Goal: Task Accomplishment & Management: Use online tool/utility

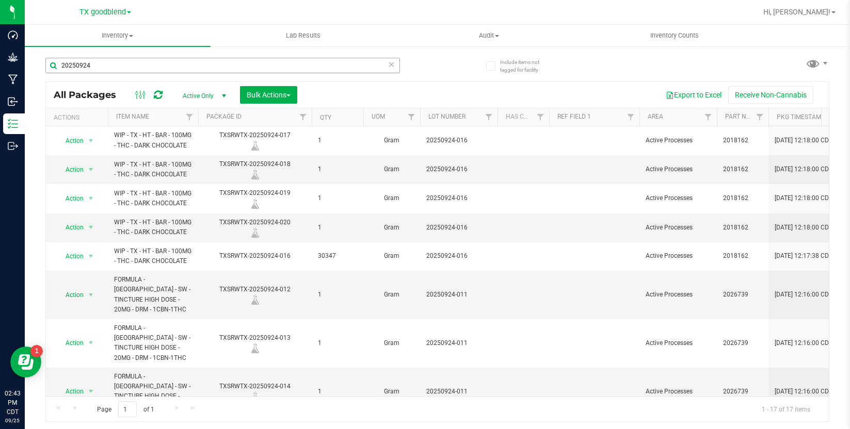
drag, startPoint x: 171, startPoint y: 70, endPoint x: 94, endPoint y: 72, distance: 77.4
click at [94, 72] on input "20250924" at bounding box center [222, 65] width 354 height 15
type input "20250924-016"
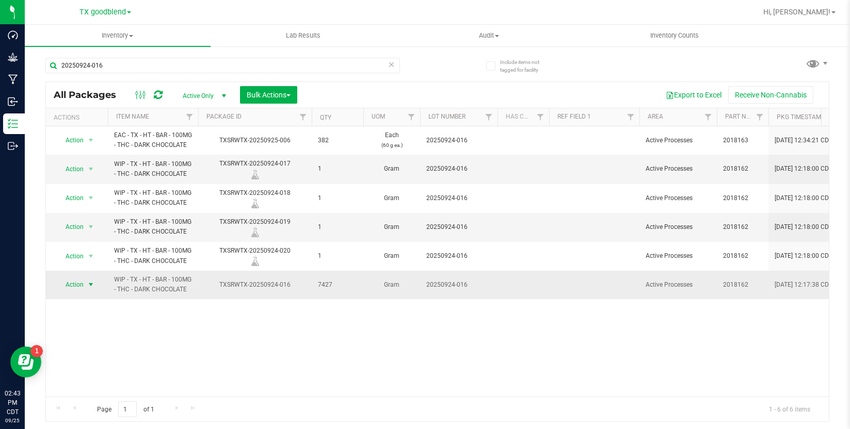
click at [87, 285] on span "select" at bounding box center [91, 285] width 8 height 8
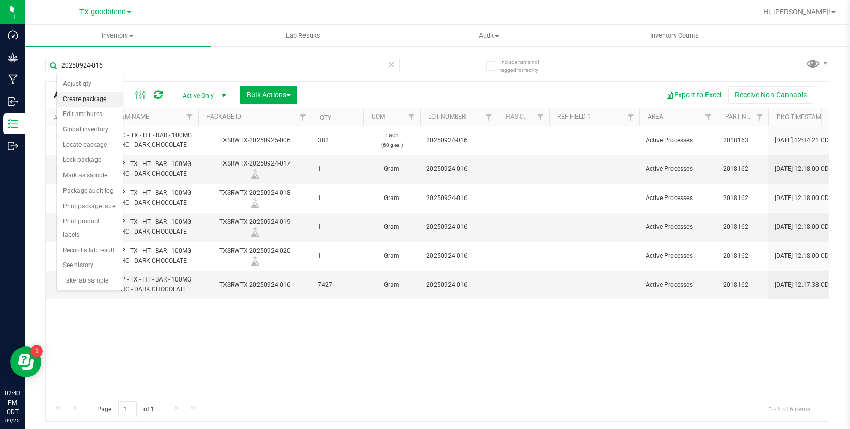
click at [87, 103] on li "Create package" at bounding box center [90, 99] width 66 height 15
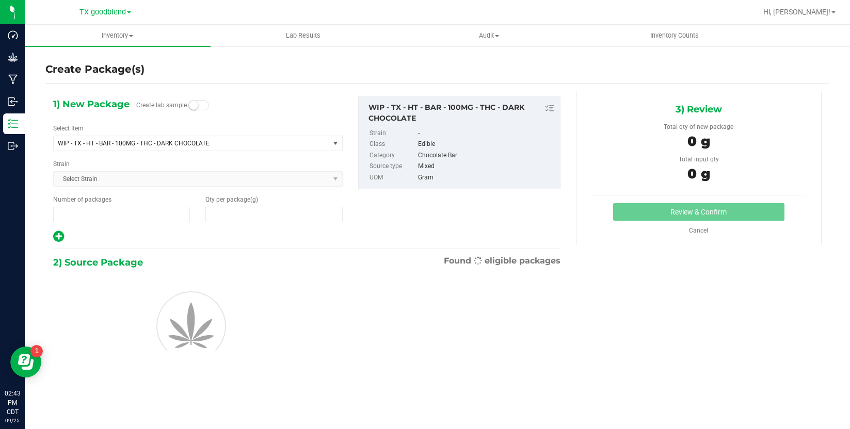
type input "1"
type input "0.0000"
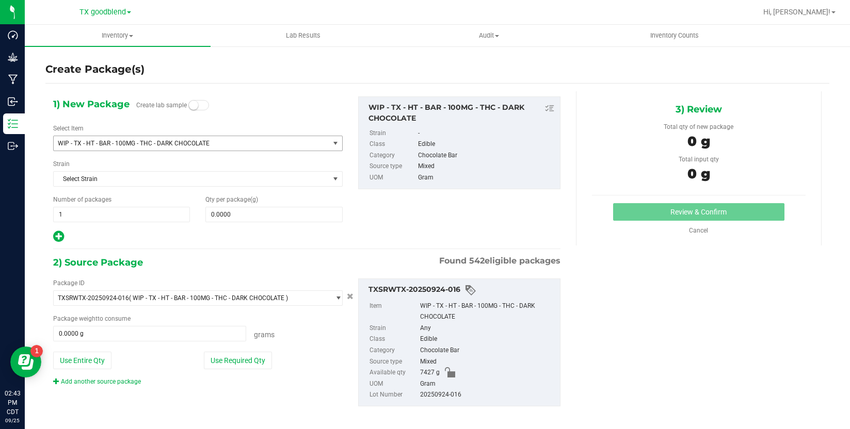
click at [88, 144] on span "WIP - TX - HT - BAR - 100MG - THC - DARK CHOCOLATE" at bounding box center [186, 143] width 256 height 7
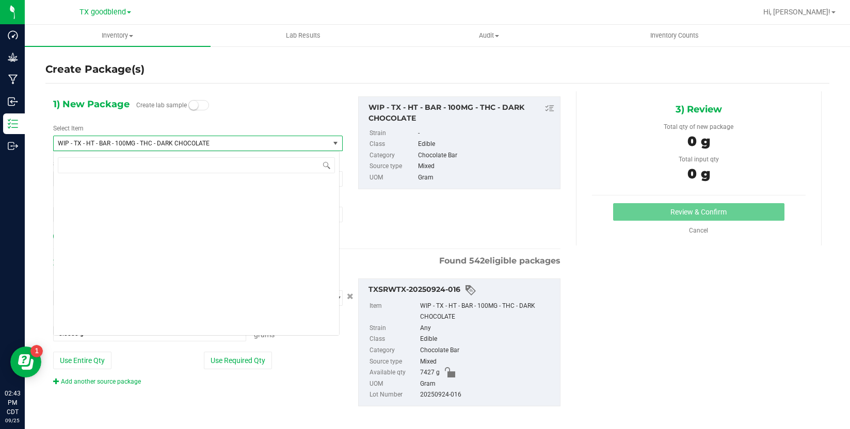
scroll to position [2080, 0]
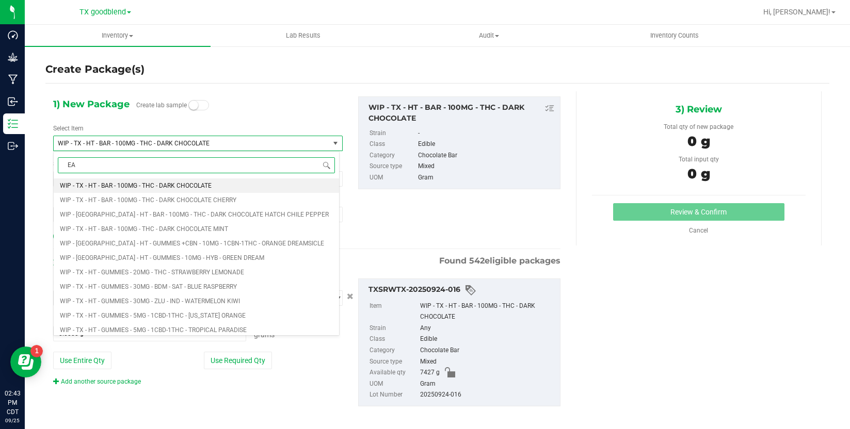
type input "EAC"
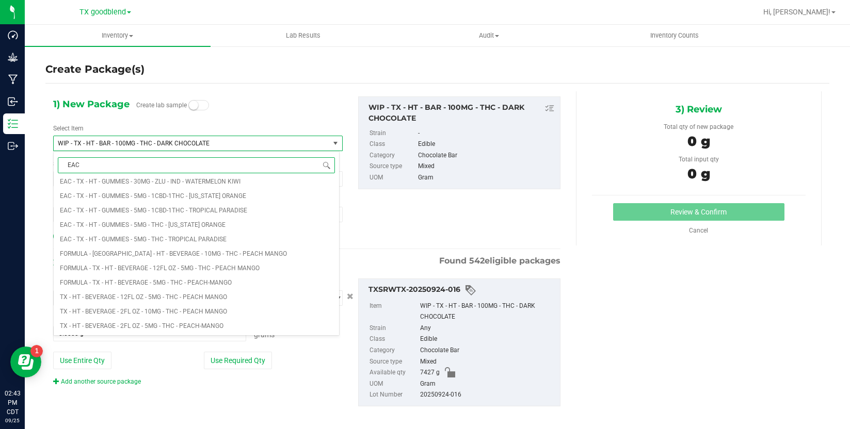
scroll to position [0, 0]
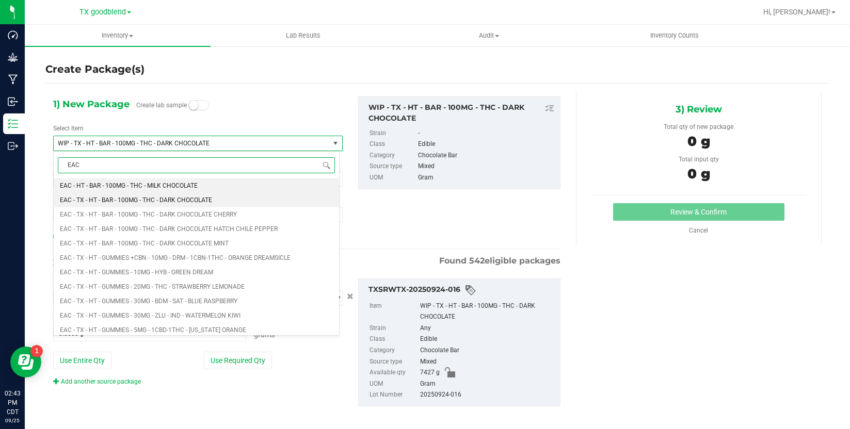
click at [90, 200] on span "EAC - TX - HT - BAR - 100MG - THC - DARK CHOCOLATE" at bounding box center [136, 200] width 152 height 7
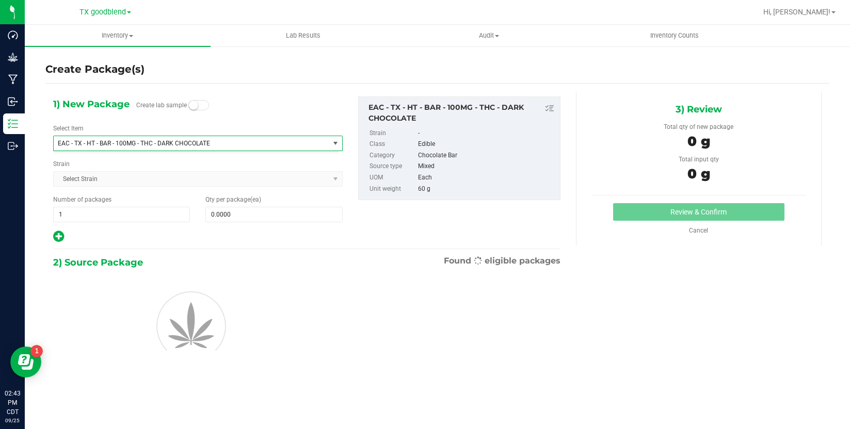
type input "0"
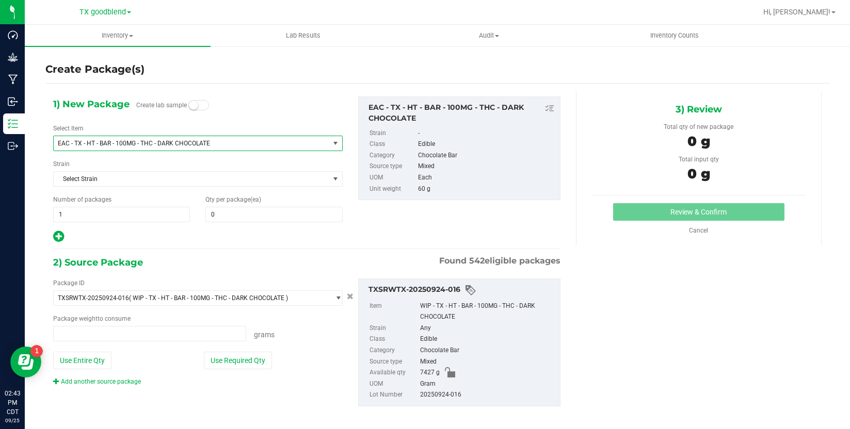
type input "0.0000 g"
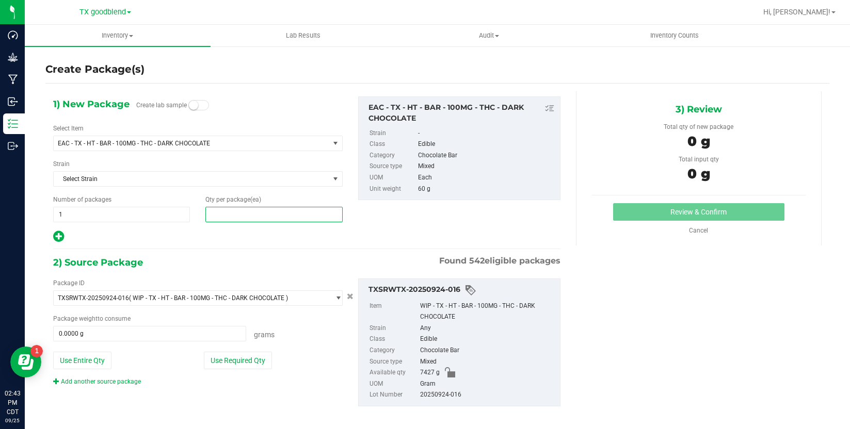
click at [216, 217] on span at bounding box center [273, 214] width 137 height 15
type input "1"
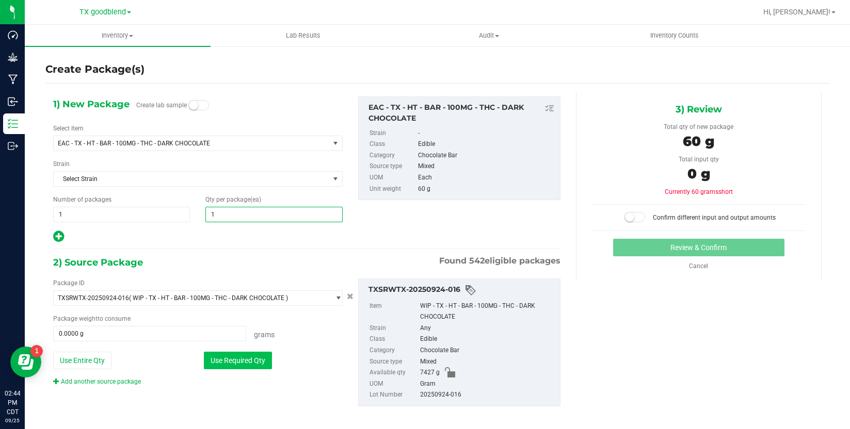
type input "1"
click at [230, 365] on button "Use Required Qty" at bounding box center [238, 361] width 68 height 18
type input "60.0000 g"
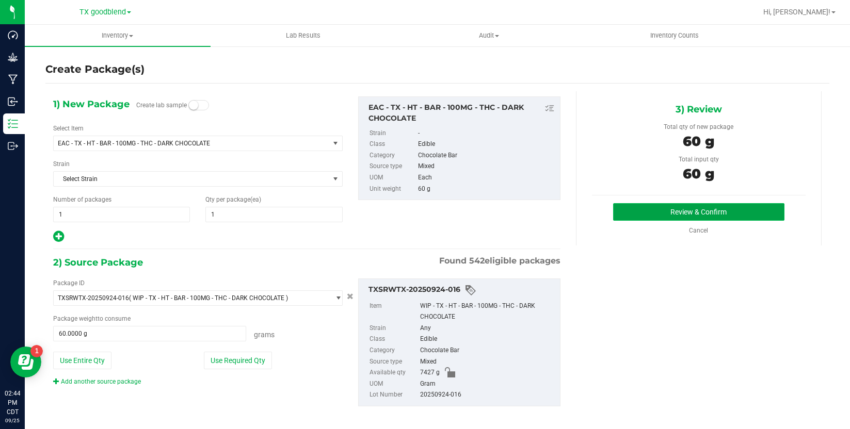
click at [687, 217] on button "Review & Confirm" at bounding box center [698, 212] width 171 height 18
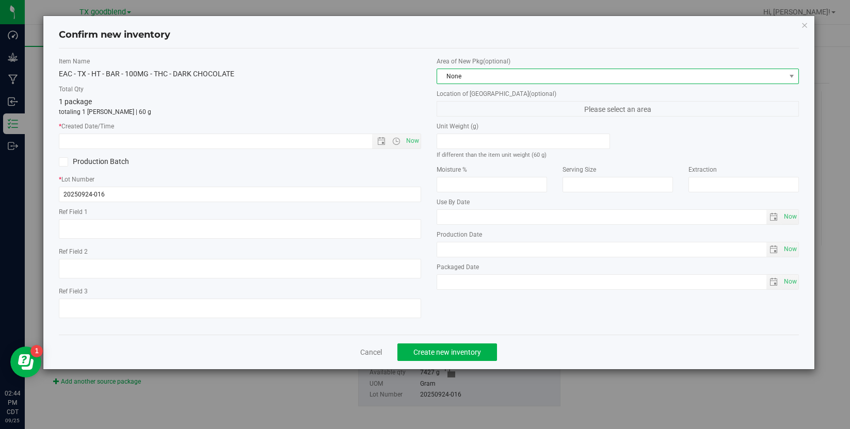
click at [520, 79] on span "None" at bounding box center [611, 76] width 348 height 14
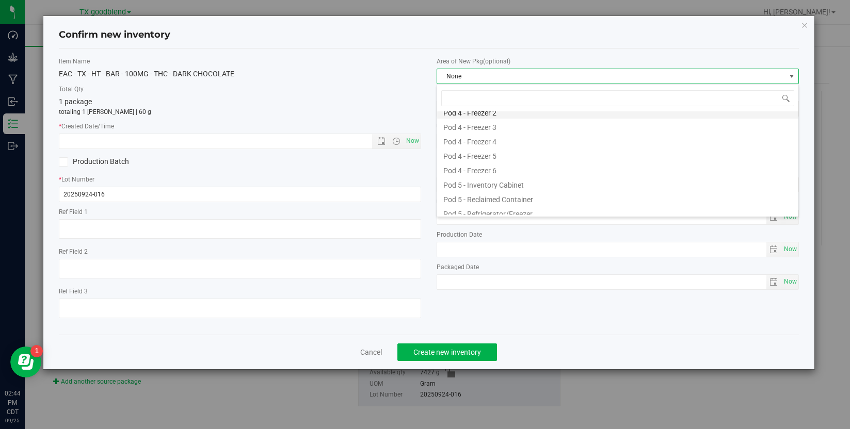
scroll to position [103, 0]
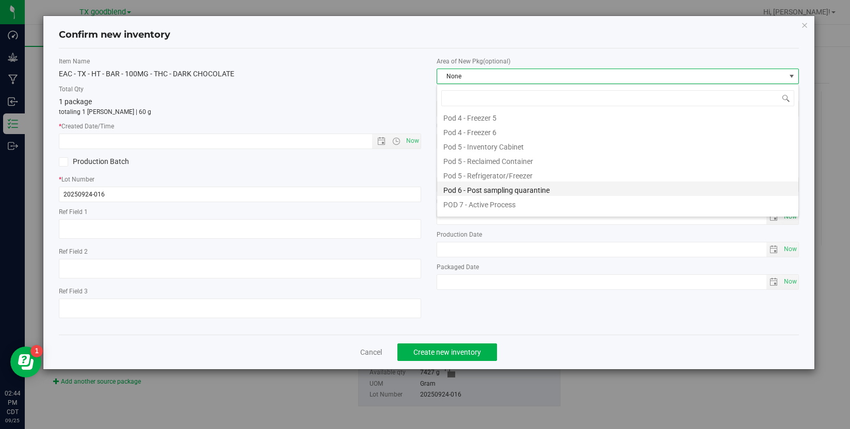
click at [523, 187] on li "Pod 6 - Post sampling quarantine" at bounding box center [617, 189] width 361 height 14
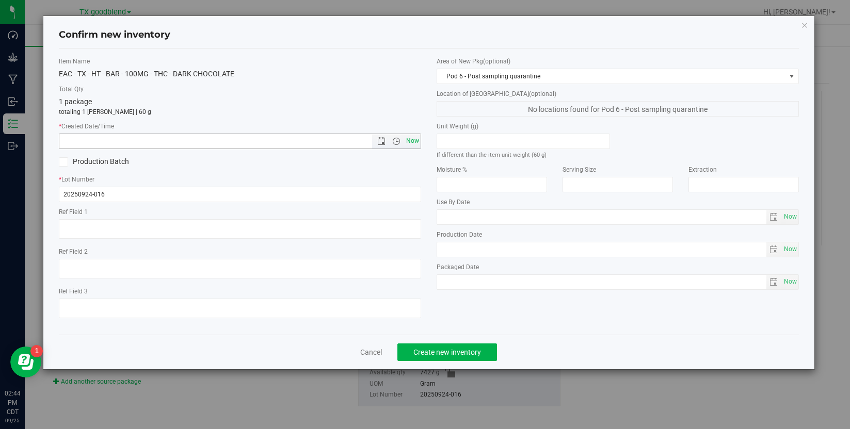
click at [416, 142] on span "Now" at bounding box center [413, 141] width 18 height 15
type input "[DATE] 2:44 PM"
click at [365, 238] on textarea at bounding box center [240, 229] width 362 height 20
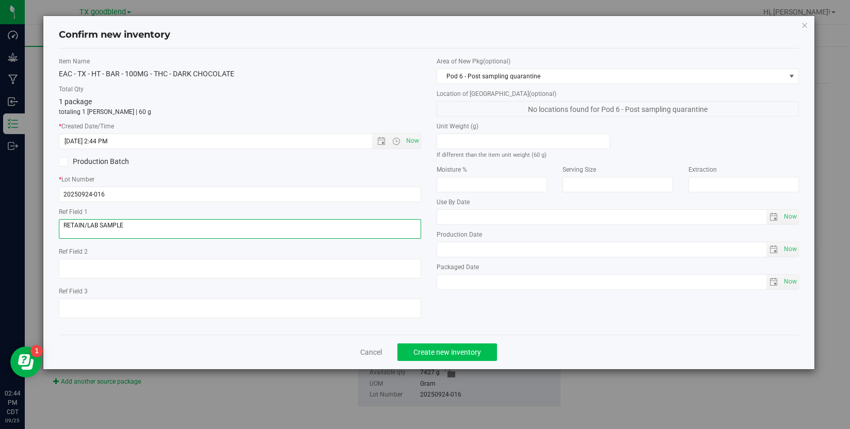
type textarea "RETAIN/LAB SAMPLE"
click at [424, 348] on span "Create new inventory" at bounding box center [447, 352] width 68 height 8
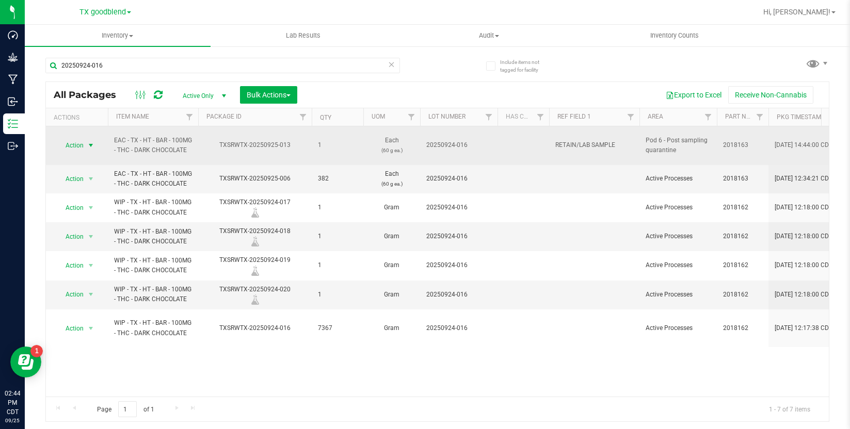
click at [78, 138] on span "Action" at bounding box center [70, 145] width 28 height 14
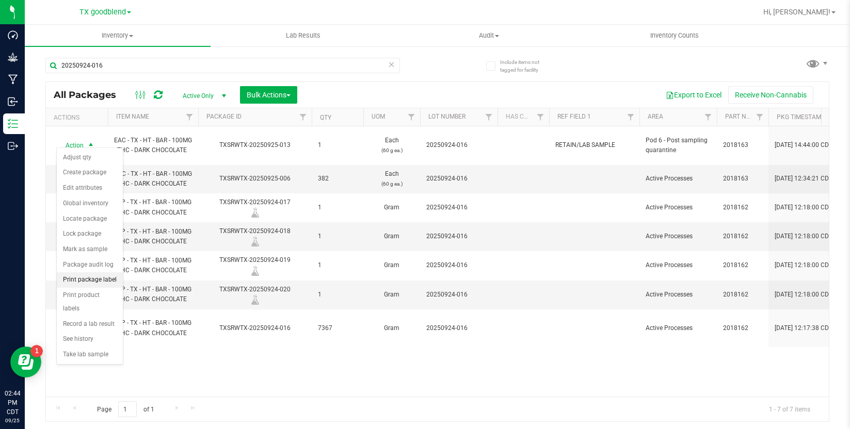
click at [89, 283] on li "Print package label" at bounding box center [90, 279] width 66 height 15
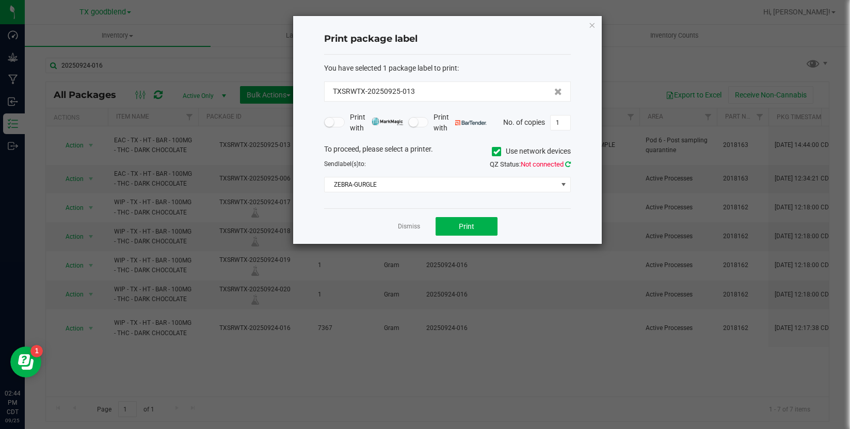
click at [568, 161] on icon at bounding box center [568, 164] width 6 height 7
click at [477, 219] on button "Print" at bounding box center [466, 226] width 62 height 19
click at [402, 226] on link "Dismiss" at bounding box center [409, 226] width 22 height 9
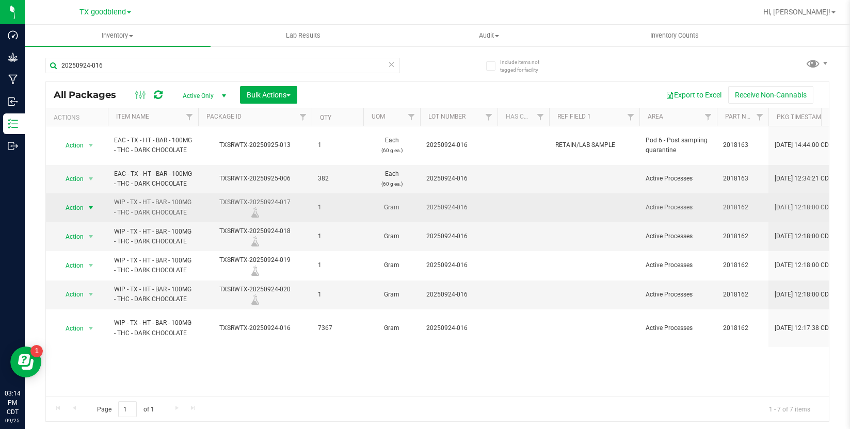
click at [85, 201] on span "select" at bounding box center [91, 208] width 13 height 14
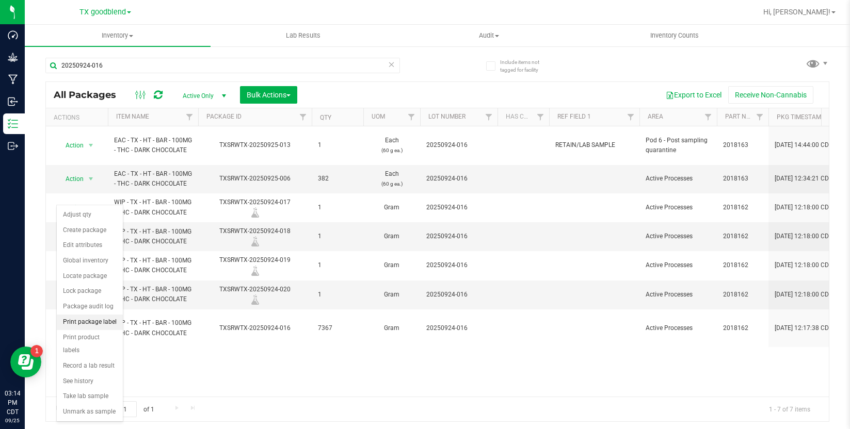
click at [104, 327] on li "Print package label" at bounding box center [90, 322] width 66 height 15
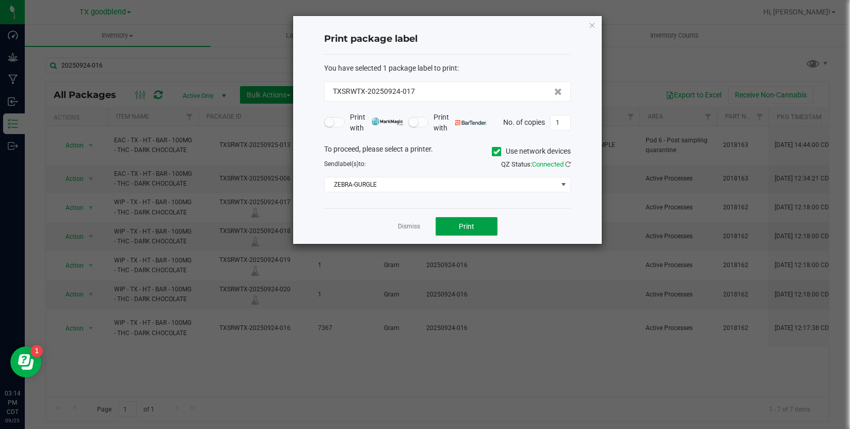
click at [455, 235] on button "Print" at bounding box center [466, 226] width 62 height 19
